Goal: Task Accomplishment & Management: Manage account settings

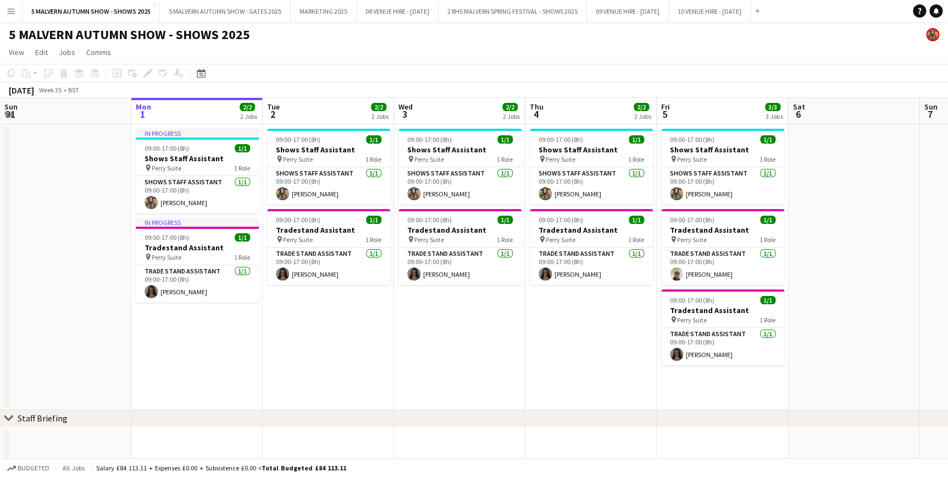
click at [57, 139] on app-date-cell at bounding box center [65, 266] width 131 height 285
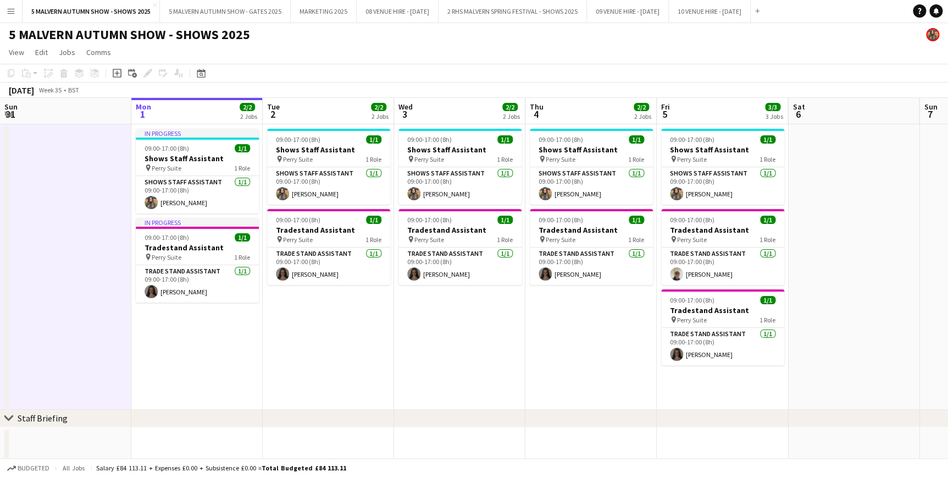
click at [208, 115] on app-board-header-date "Mon 1 2/2 2 Jobs" at bounding box center [196, 111] width 131 height 26
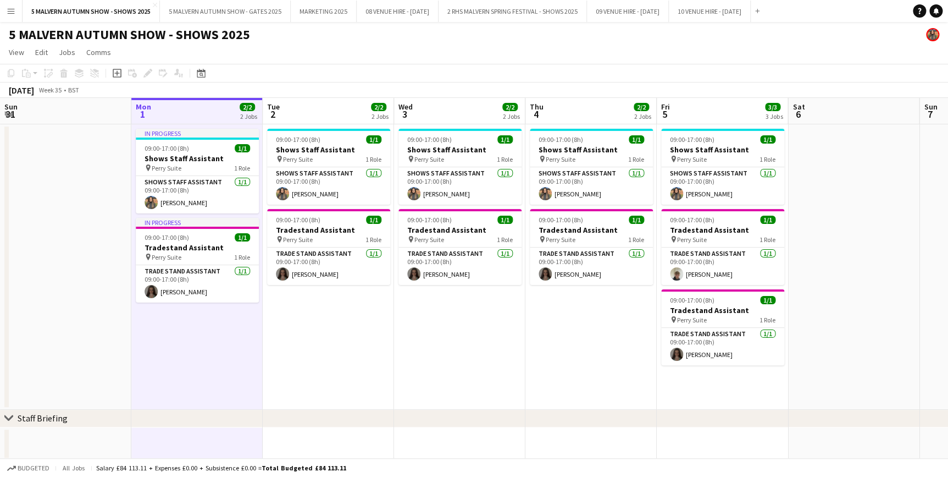
click at [336, 79] on app-toolbar "Copy Paste Paste Ctrl+V Paste with crew Ctrl+Shift+V Paste linked Job Delete Gr…" at bounding box center [474, 73] width 948 height 19
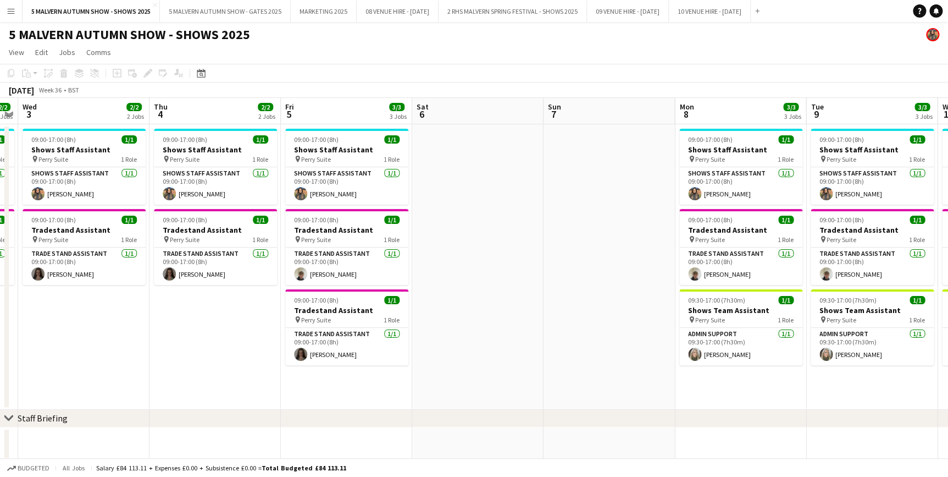
drag, startPoint x: 739, startPoint y: 112, endPoint x: 363, endPoint y: 98, distance: 376.3
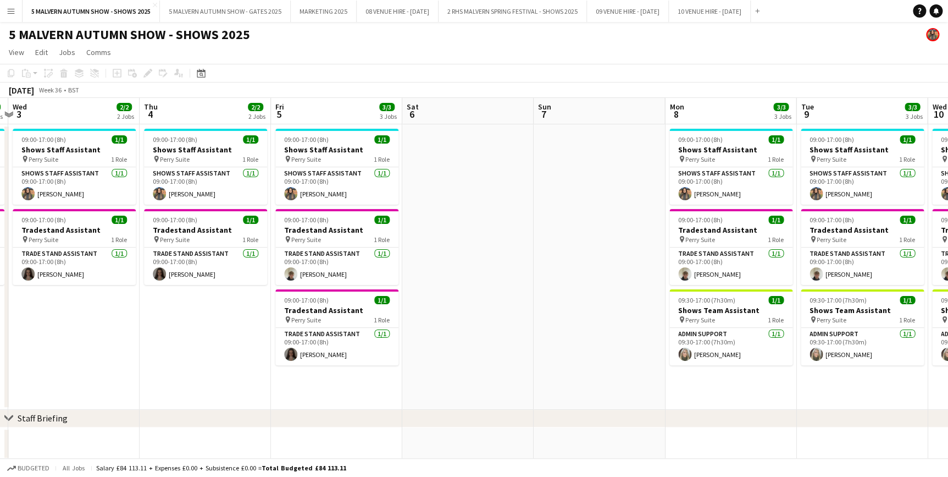
drag, startPoint x: 608, startPoint y: 109, endPoint x: 170, endPoint y: 44, distance: 443.0
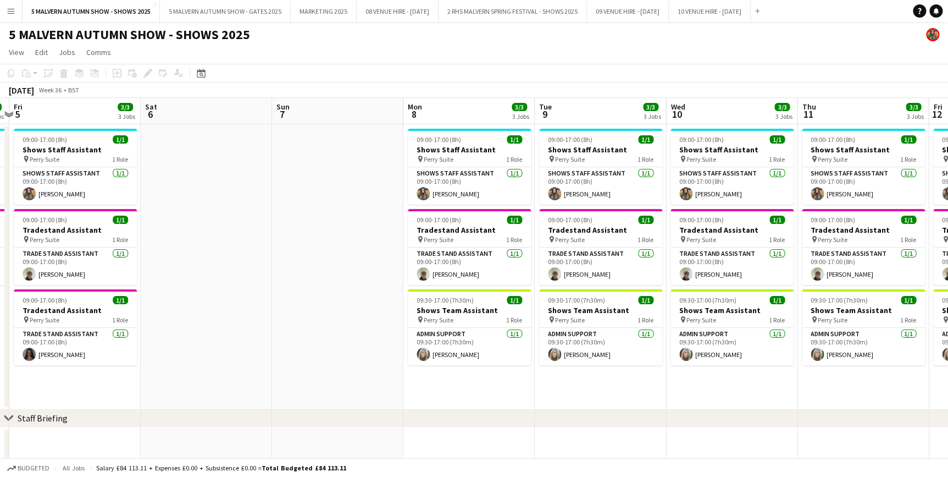
drag, startPoint x: 463, startPoint y: 105, endPoint x: 230, endPoint y: 98, distance: 233.2
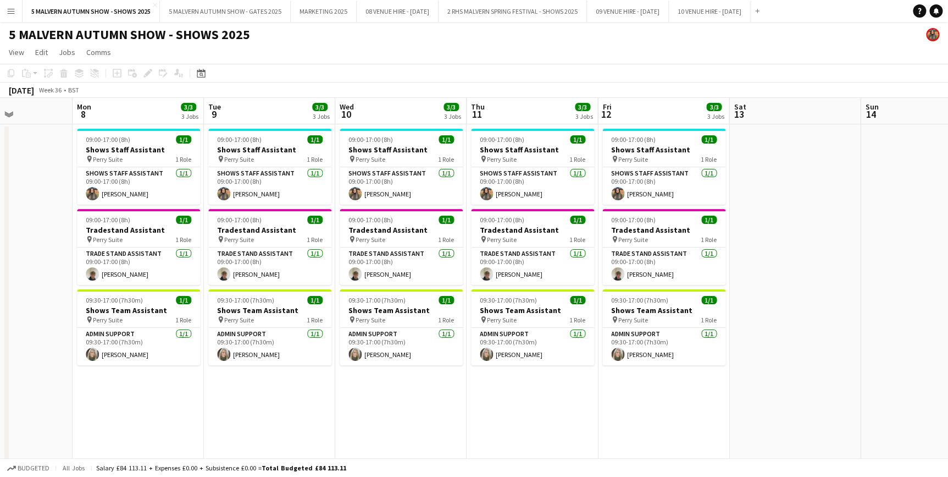
scroll to position [0, 386]
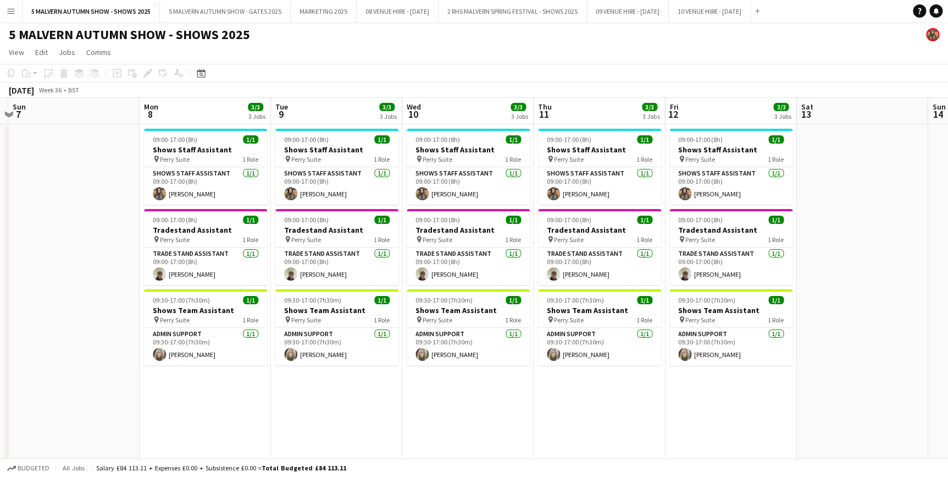
drag, startPoint x: 420, startPoint y: 115, endPoint x: 157, endPoint y: 123, distance: 262.9
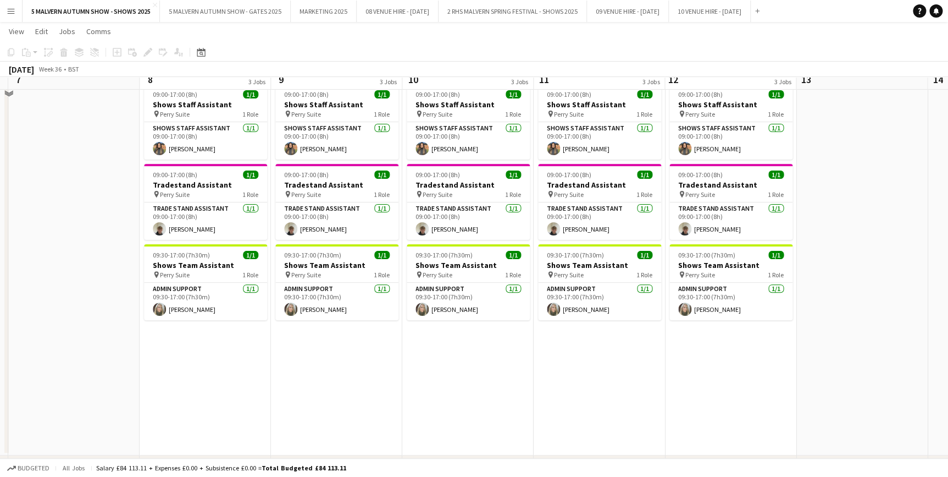
scroll to position [0, 0]
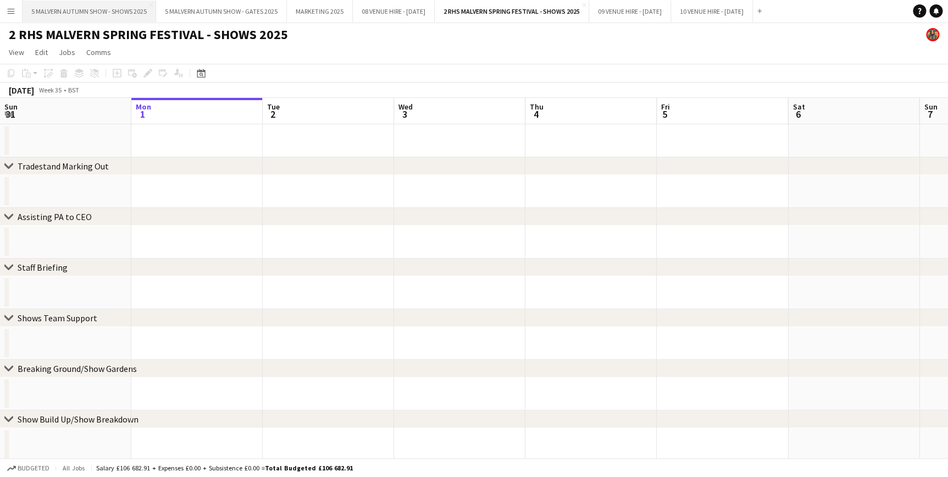
click at [88, 8] on button "5 MALVERN AUTUMN SHOW - SHOWS 2025 Close" at bounding box center [90, 11] width 134 height 21
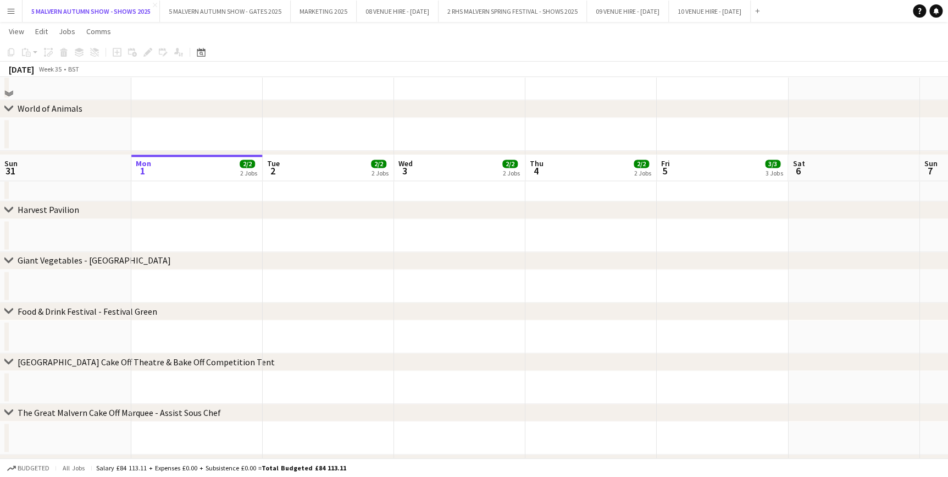
scroll to position [849, 0]
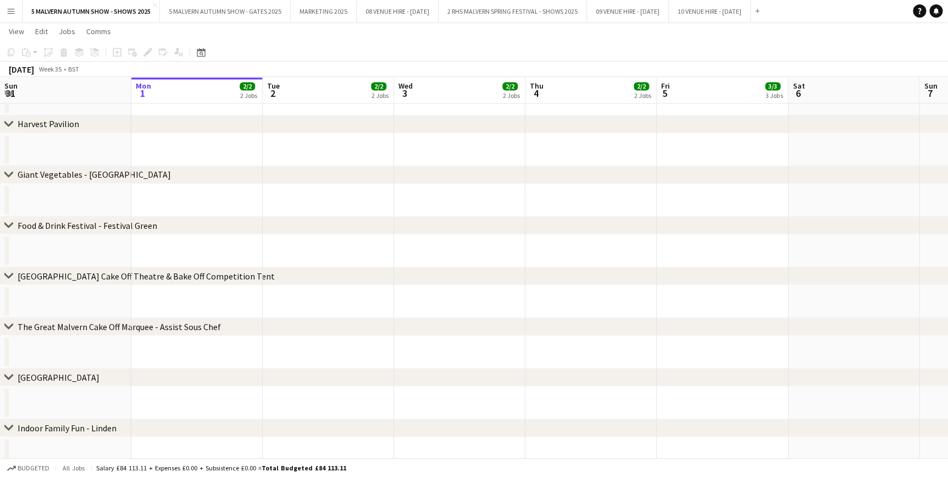
click at [208, 54] on div "Date picker [DATE] [DATE] [DATE] M [DATE] T [DATE] W [DATE] T [DATE] F [DATE] S…" at bounding box center [197, 52] width 25 height 13
click at [205, 54] on icon "Date picker" at bounding box center [201, 52] width 9 height 9
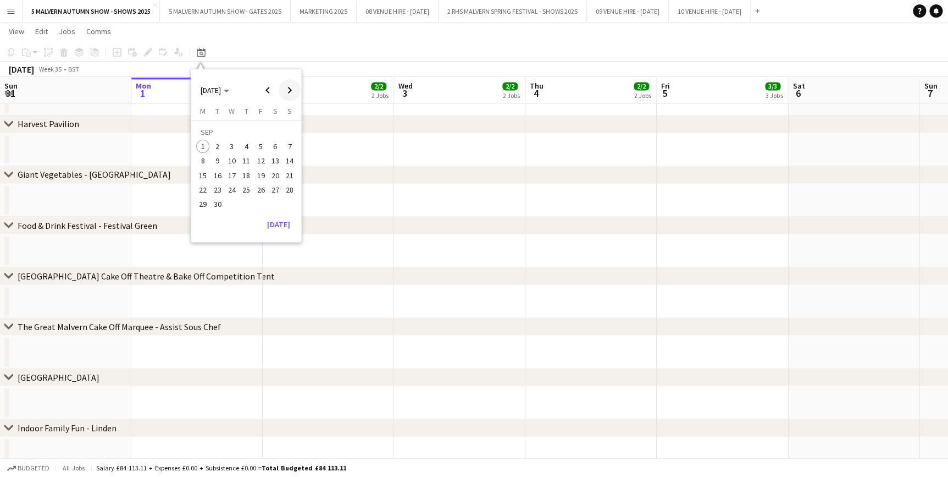
click at [289, 90] on span "Next month" at bounding box center [290, 90] width 22 height 22
click at [268, 89] on span "Previous month" at bounding box center [268, 90] width 22 height 22
click at [251, 191] on span "25" at bounding box center [246, 189] width 13 height 13
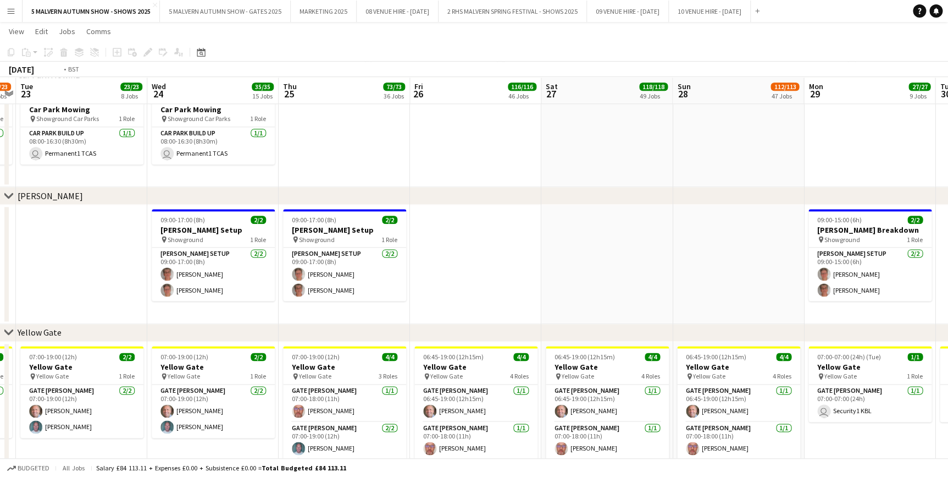
scroll to position [0, 246]
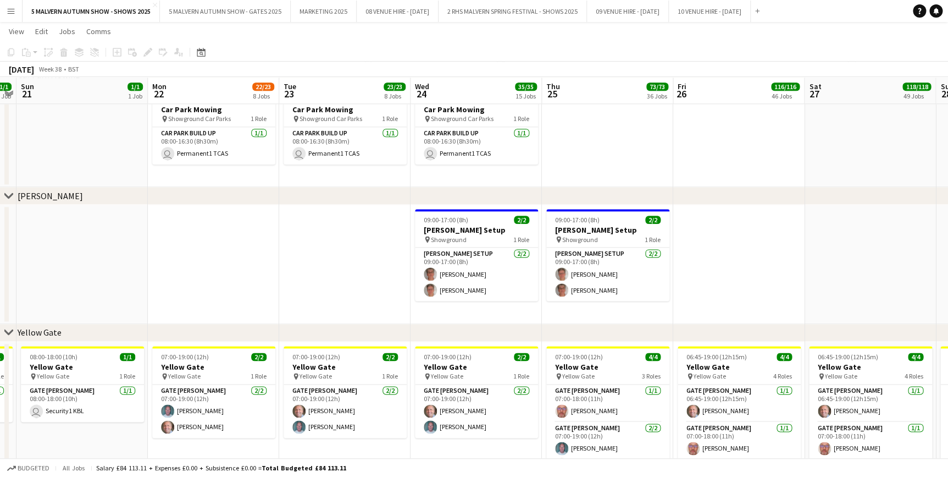
drag, startPoint x: 195, startPoint y: 96, endPoint x: 458, endPoint y: 91, distance: 263.4
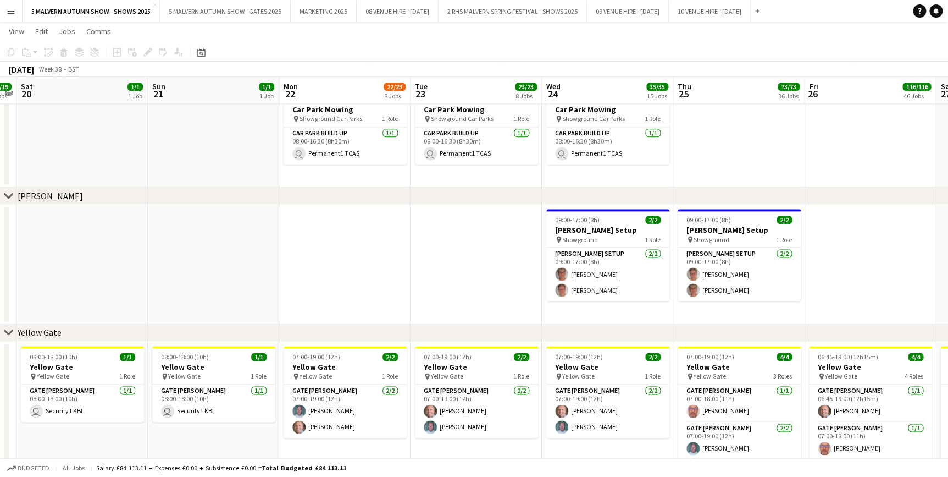
drag, startPoint x: 230, startPoint y: 91, endPoint x: 522, endPoint y: 88, distance: 292.0
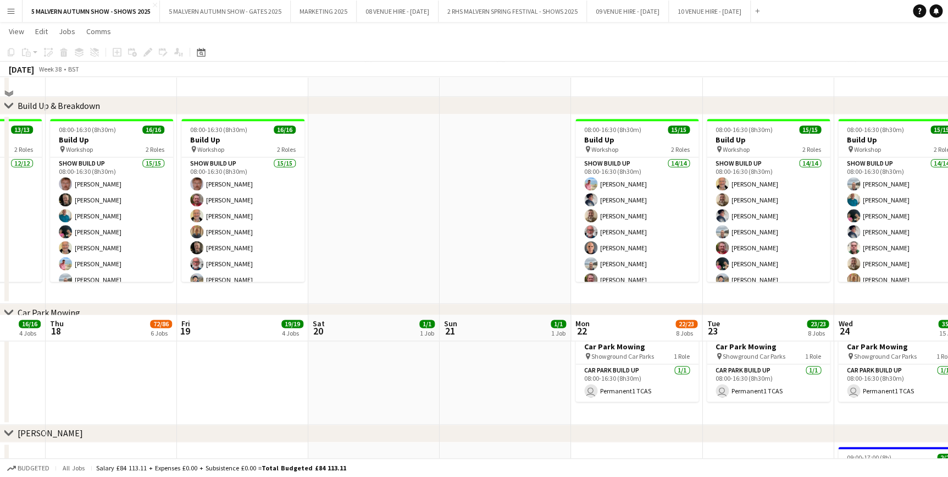
scroll to position [928, 0]
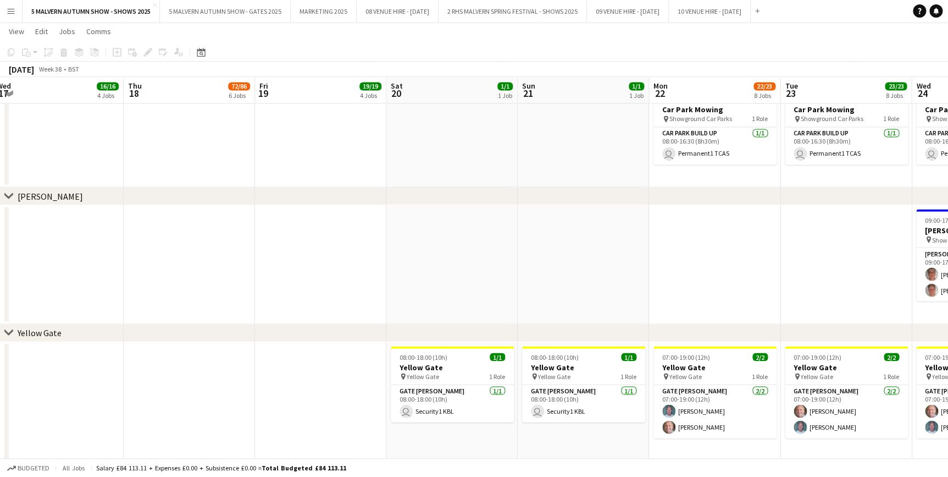
drag, startPoint x: 228, startPoint y: 95, endPoint x: 482, endPoint y: 99, distance: 254.1
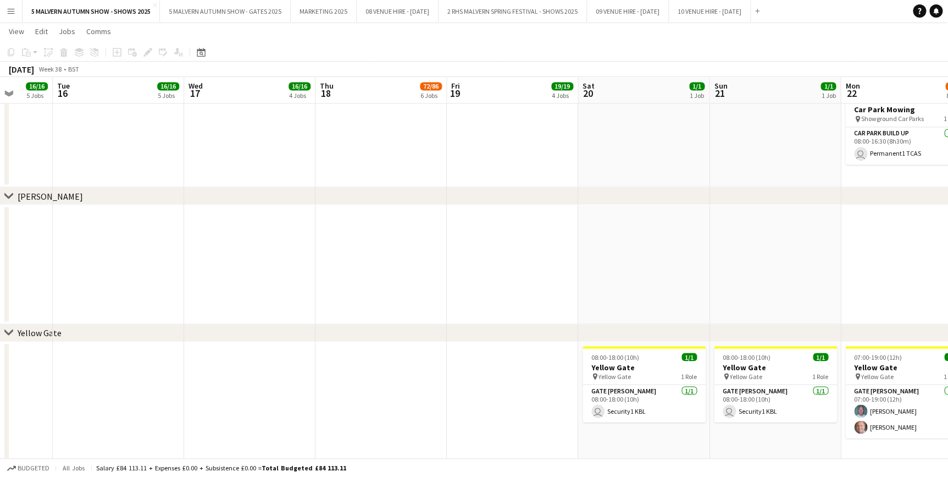
scroll to position [0, 277]
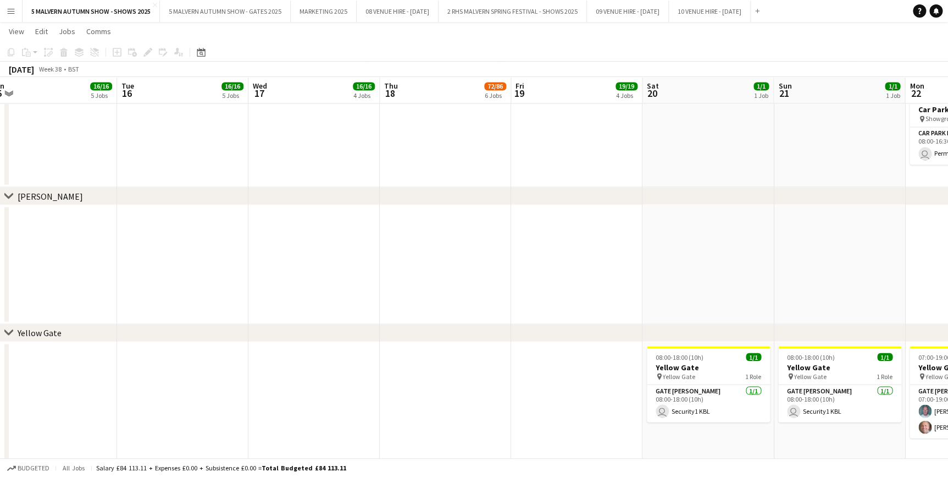
drag, startPoint x: 225, startPoint y: 93, endPoint x: 421, endPoint y: 93, distance: 195.7
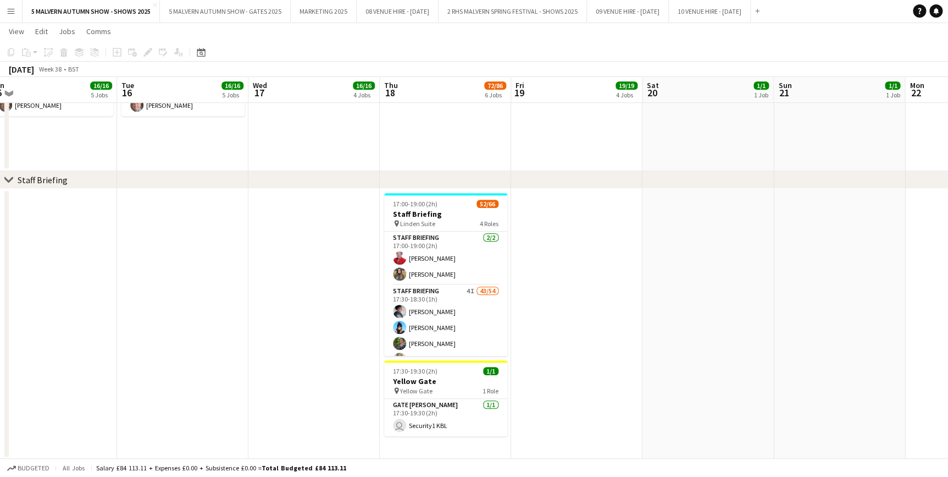
scroll to position [328, 0]
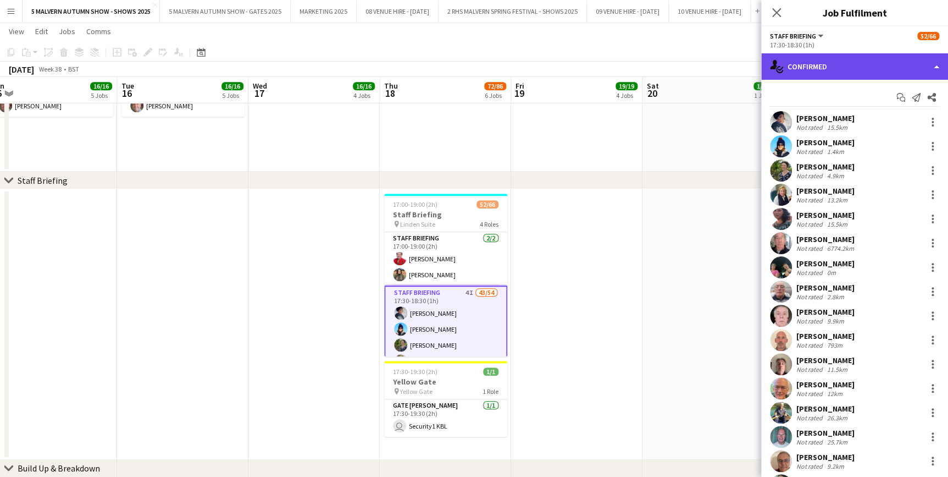
click at [836, 62] on div "single-neutral-actions-check-2 Confirmed" at bounding box center [855, 66] width 187 height 26
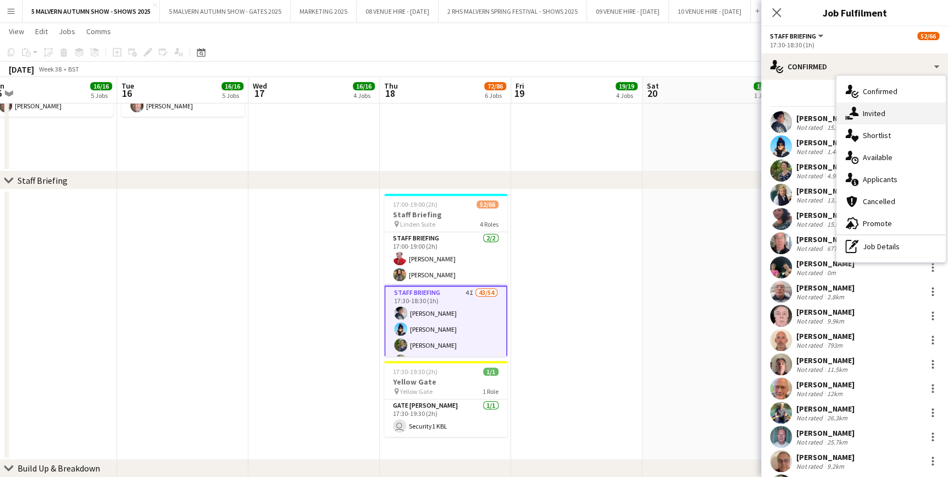
click at [883, 115] on div "single-neutral-actions-share-1 Invited" at bounding box center [891, 113] width 109 height 22
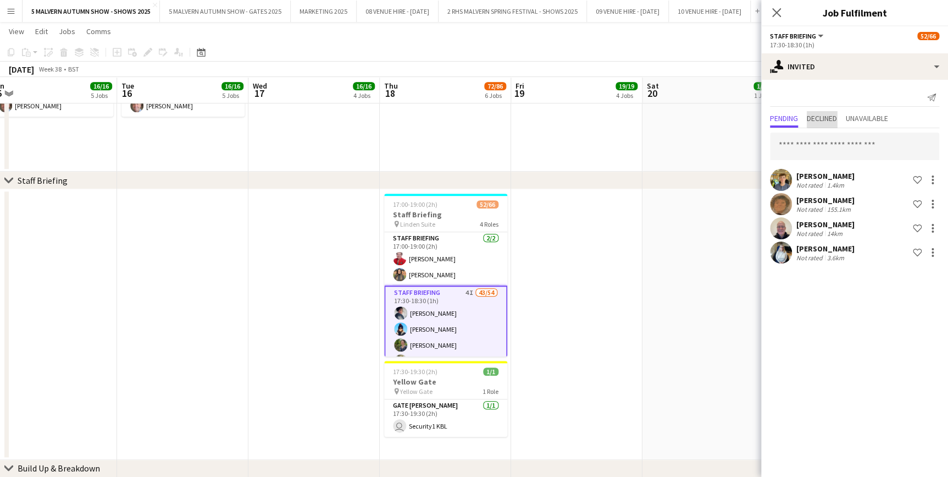
click at [830, 115] on span "Declined" at bounding box center [822, 118] width 30 height 8
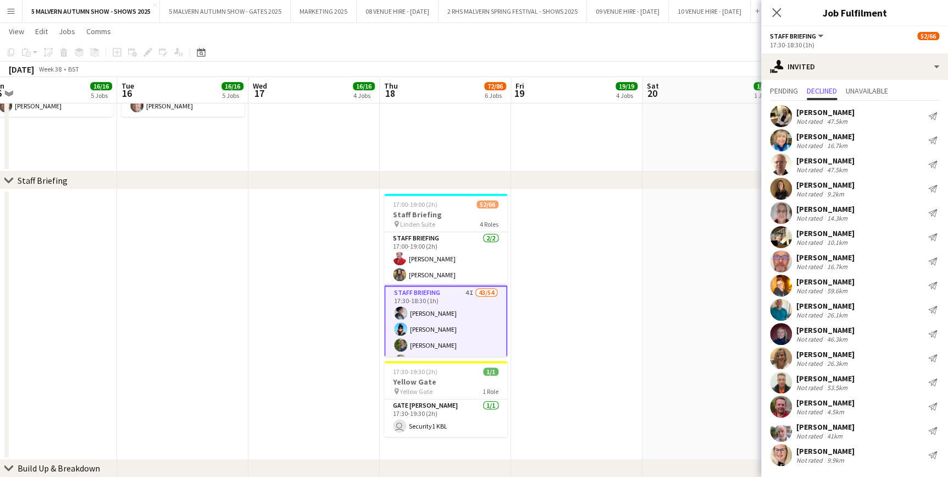
scroll to position [0, 0]
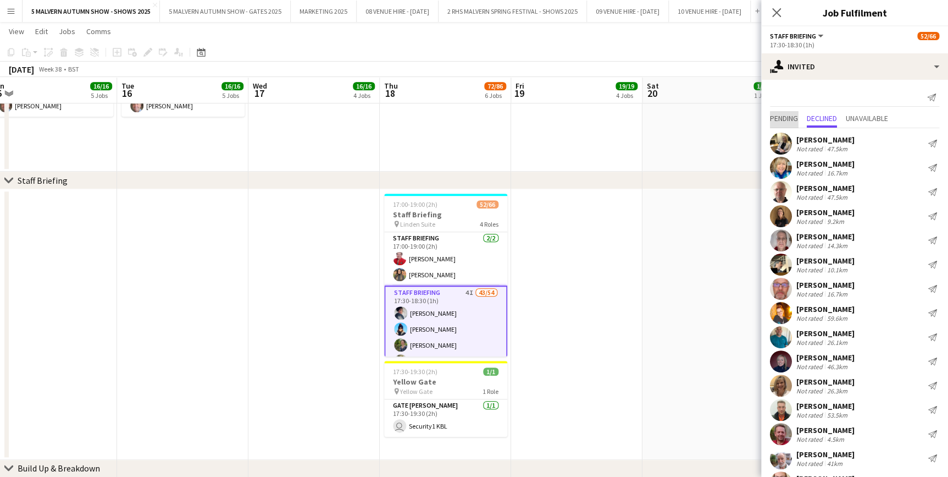
click at [796, 119] on span "Pending" at bounding box center [784, 118] width 28 height 8
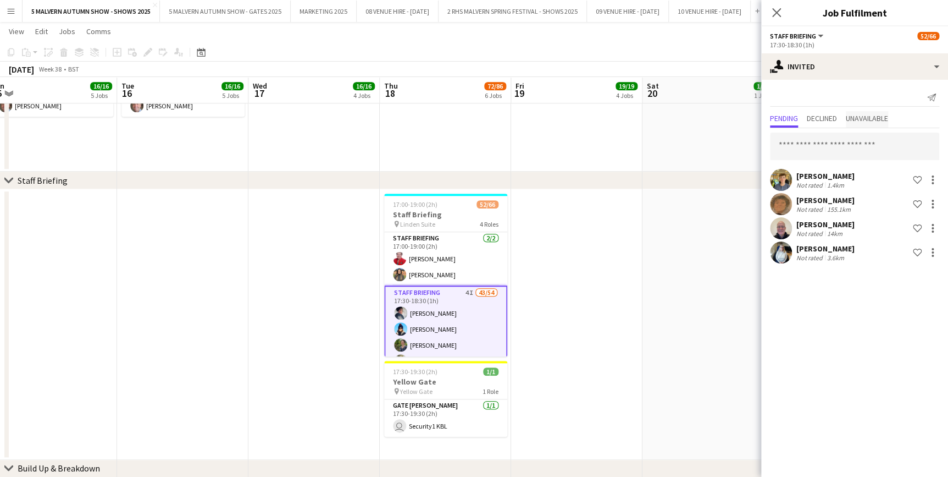
click at [861, 112] on span "Unavailable" at bounding box center [867, 119] width 42 height 16
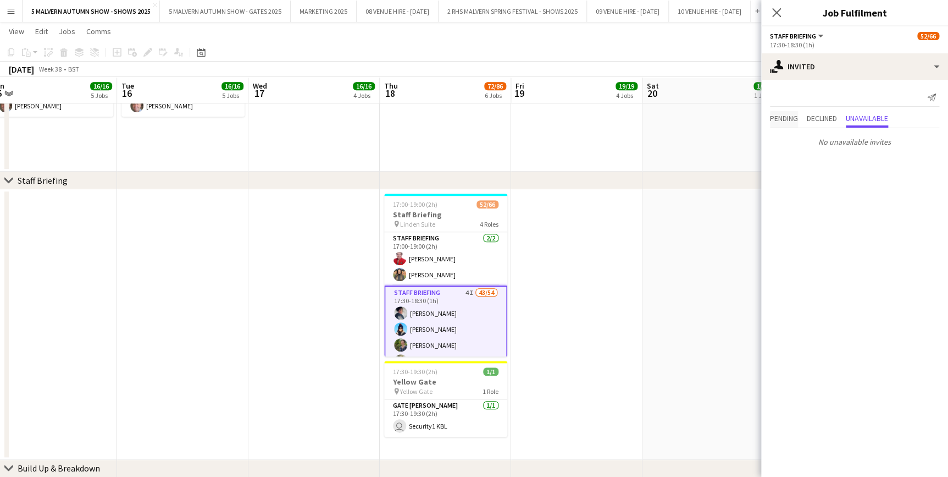
click at [786, 122] on span "Pending" at bounding box center [784, 118] width 28 height 8
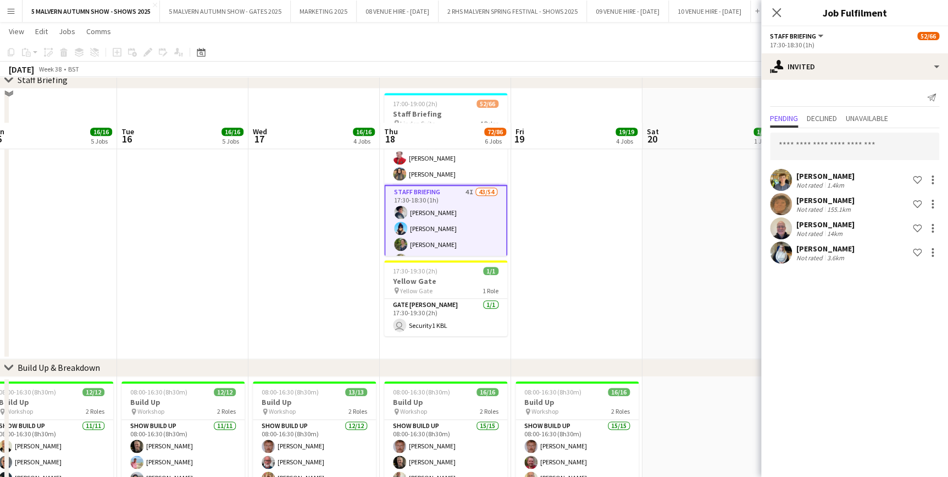
scroll to position [478, 0]
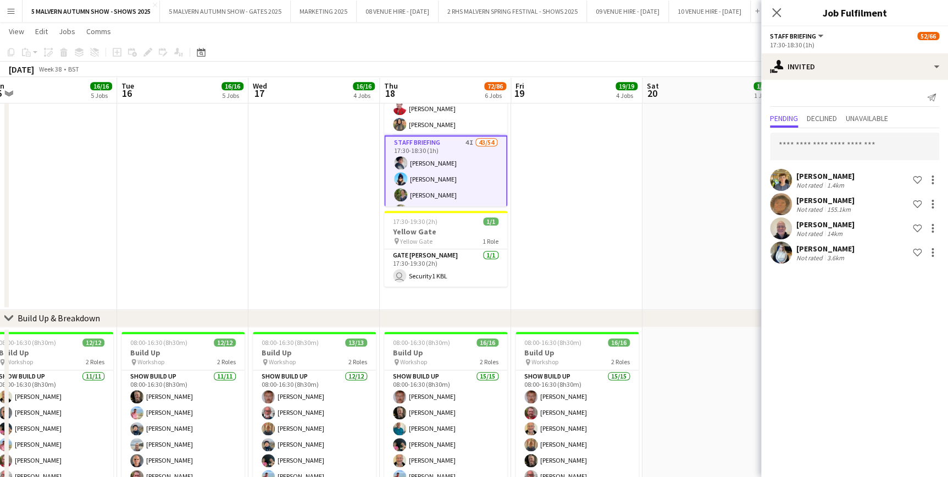
drag, startPoint x: 536, startPoint y: 88, endPoint x: 518, endPoint y: 96, distance: 19.9
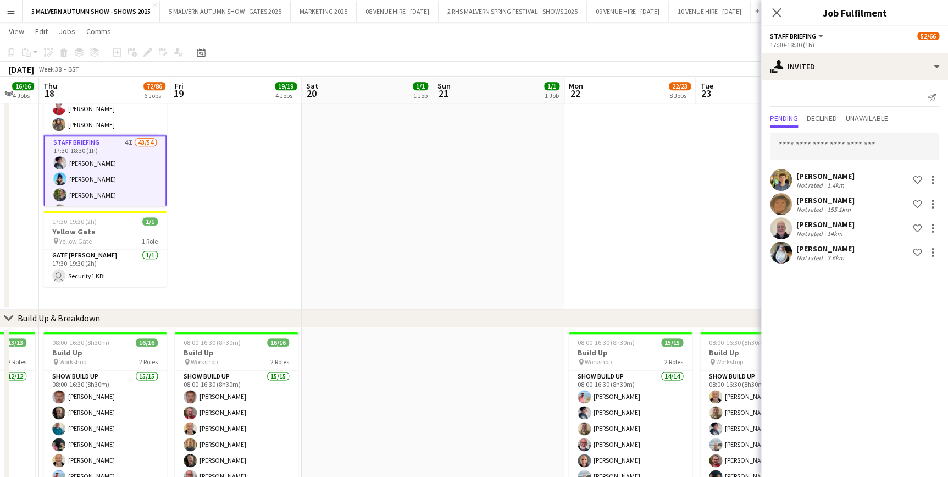
drag, startPoint x: 554, startPoint y: 95, endPoint x: 338, endPoint y: 95, distance: 216.1
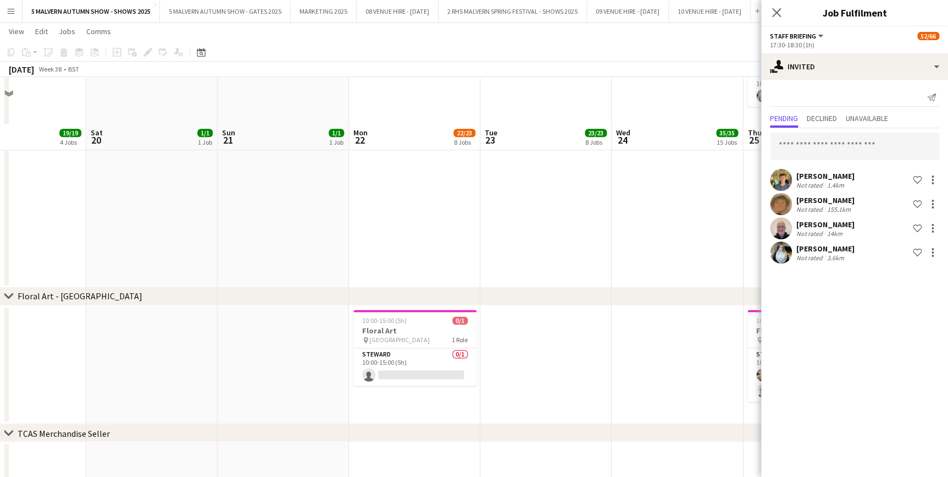
scroll to position [4926, 0]
